Goal: Find specific page/section: Find specific page/section

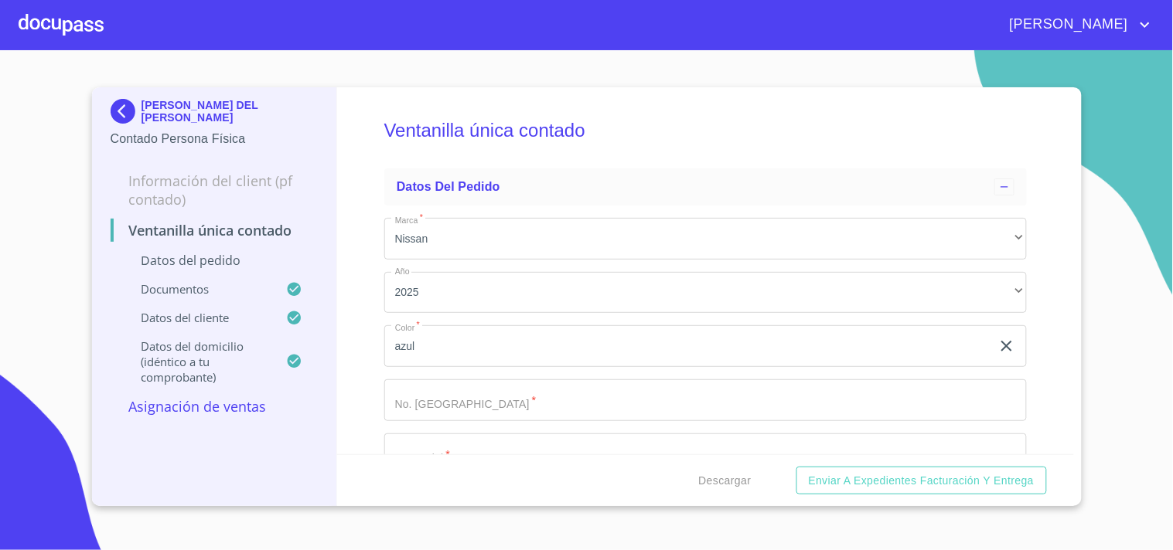
scroll to position [859, 0]
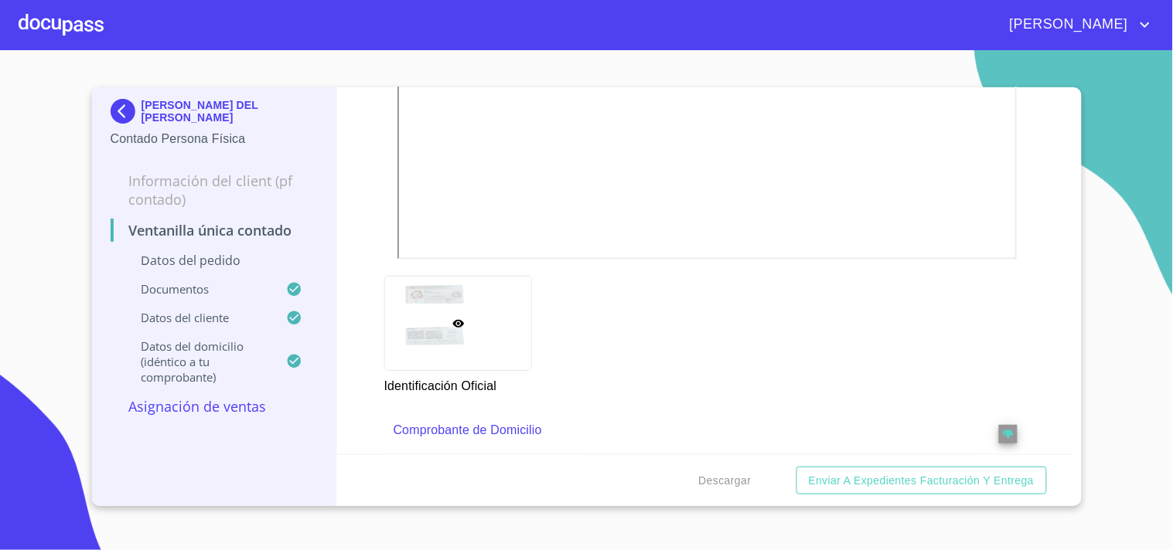
click at [104, 118] on div "[PERSON_NAME] DEL [PERSON_NAME] Contado Persona Física Información del Client (…" at bounding box center [215, 296] width 246 height 419
click at [140, 109] on img at bounding box center [126, 111] width 31 height 25
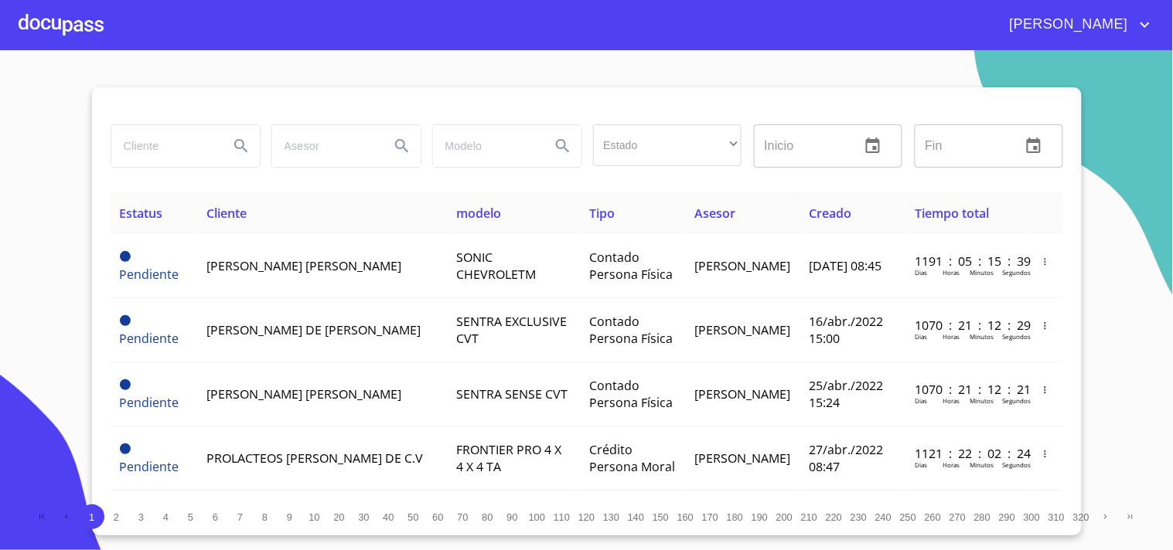
click at [149, 152] on input "search" at bounding box center [163, 146] width 105 height 42
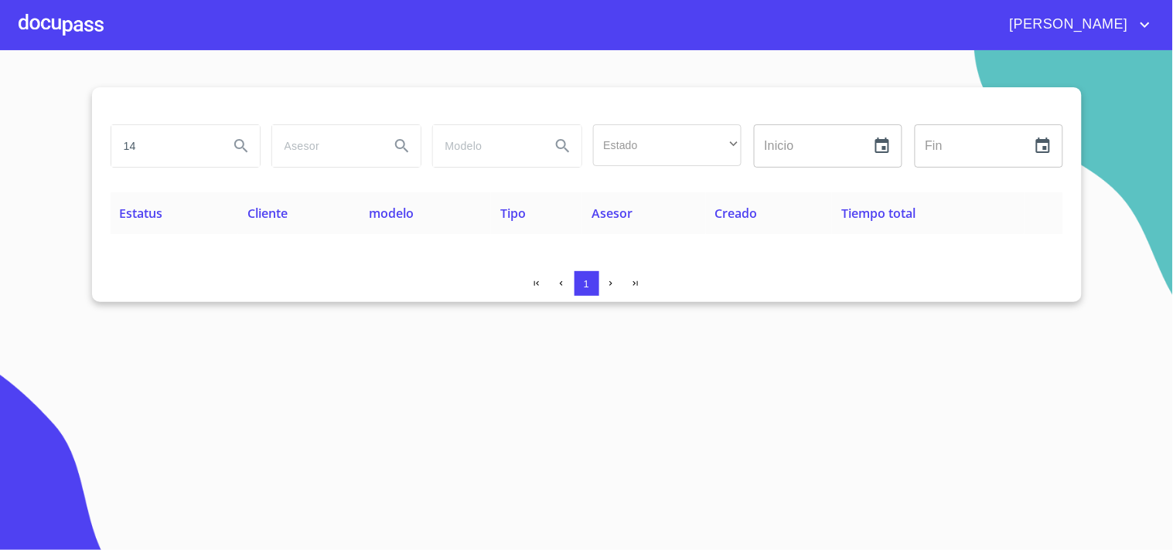
type input "1"
type input "[PERSON_NAME]"
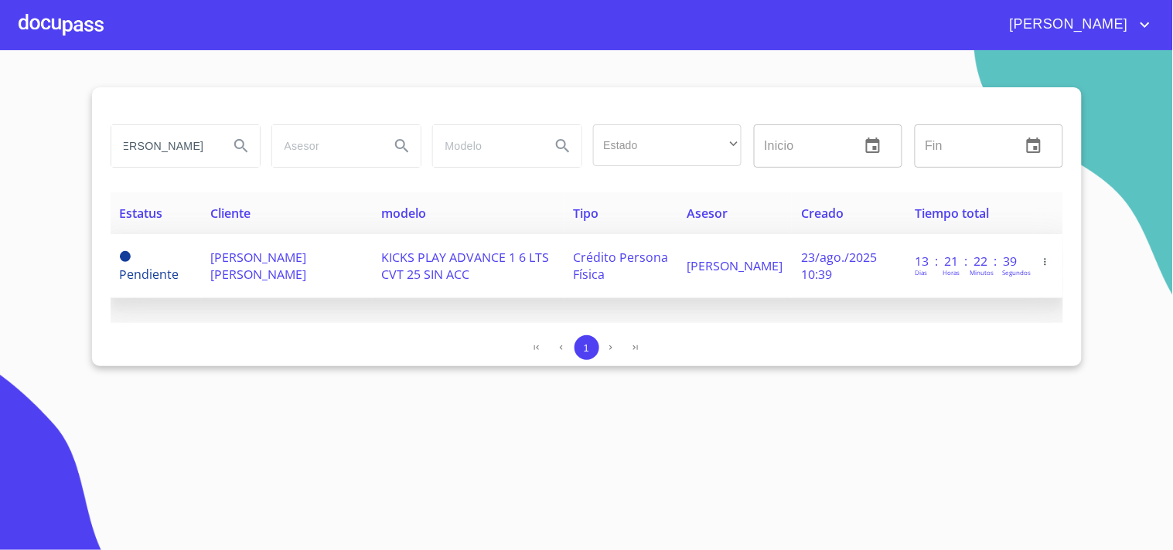
scroll to position [0, 0]
click at [659, 260] on span "Crédito Persona Física" at bounding box center [620, 266] width 95 height 34
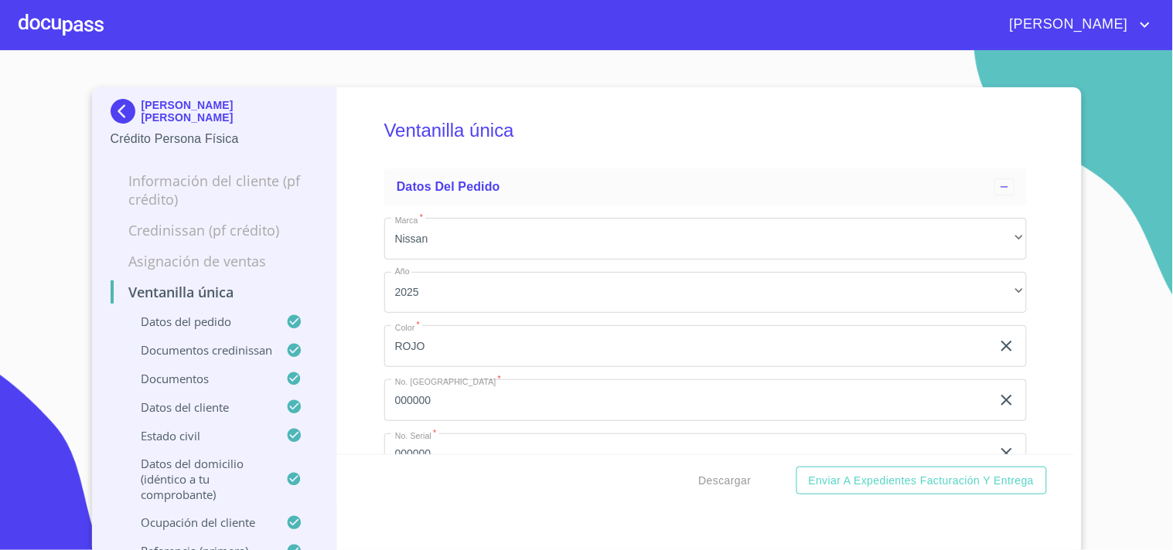
scroll to position [429, 0]
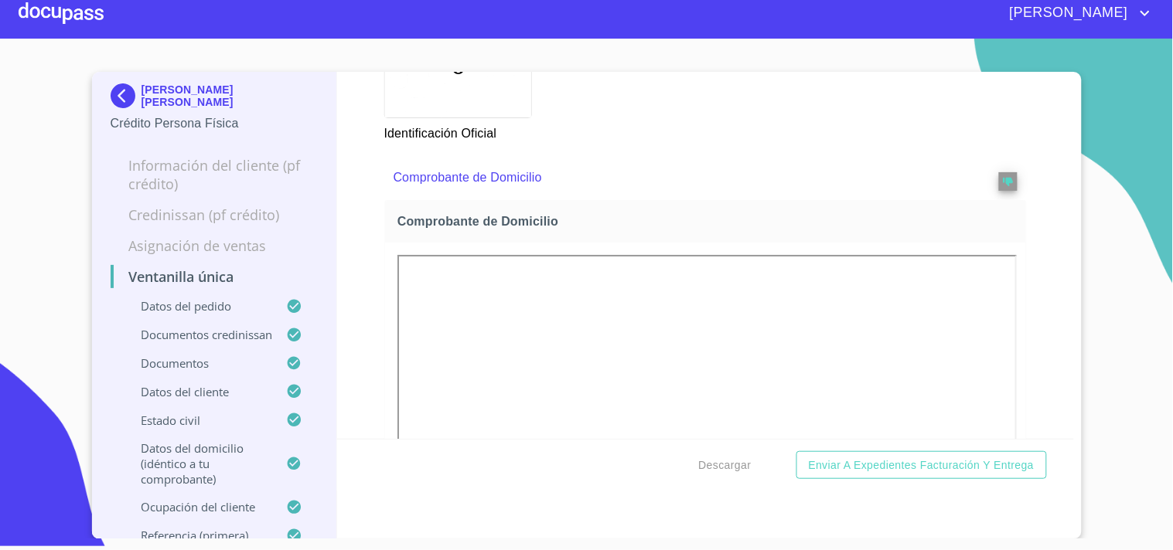
scroll to position [1756, 0]
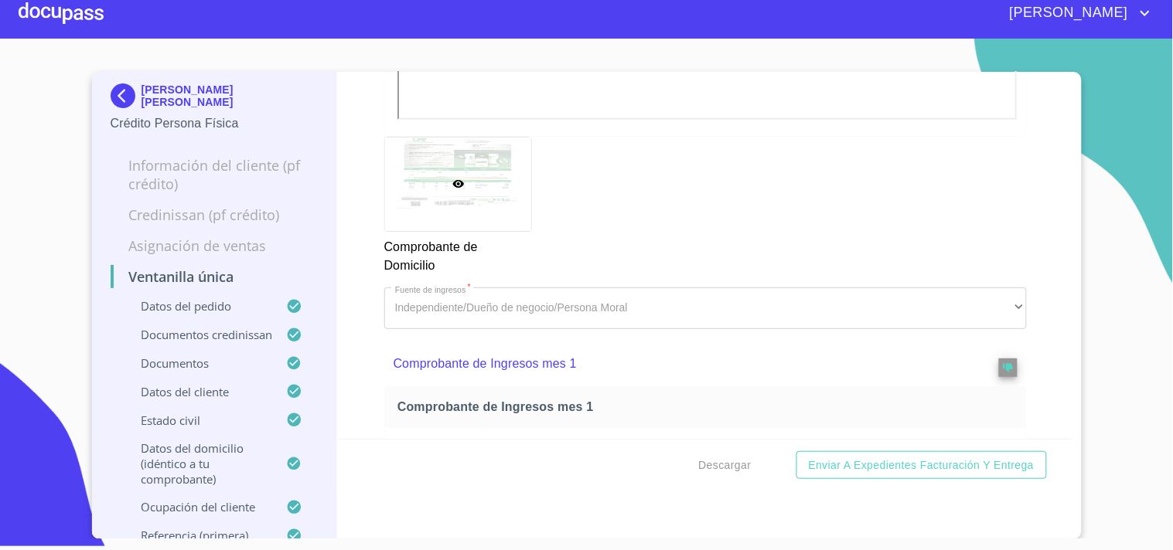
scroll to position [1928, 0]
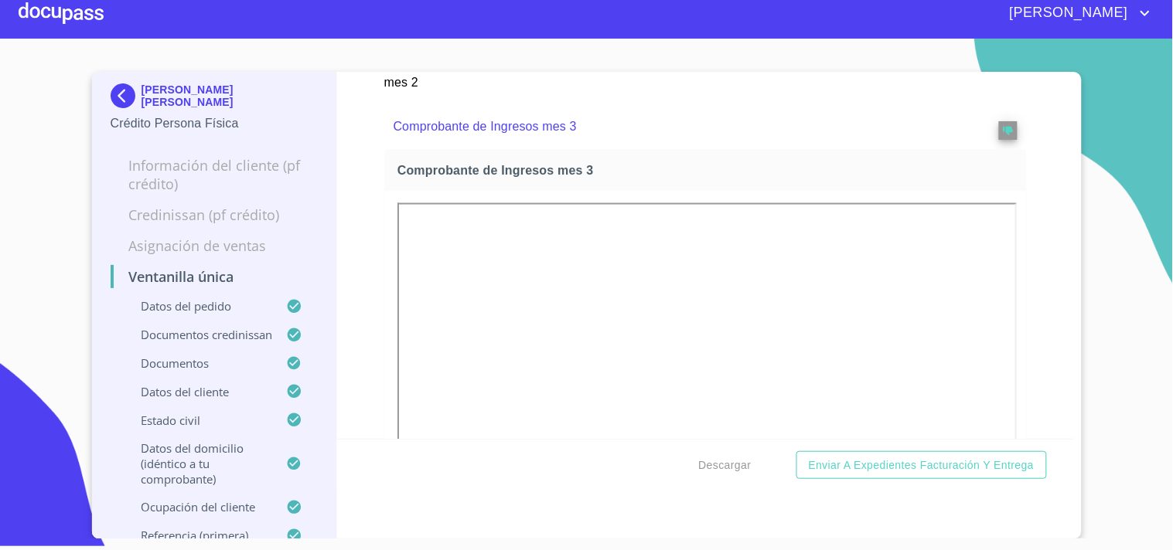
scroll to position [3560, 0]
